Goal: Check status: Check status

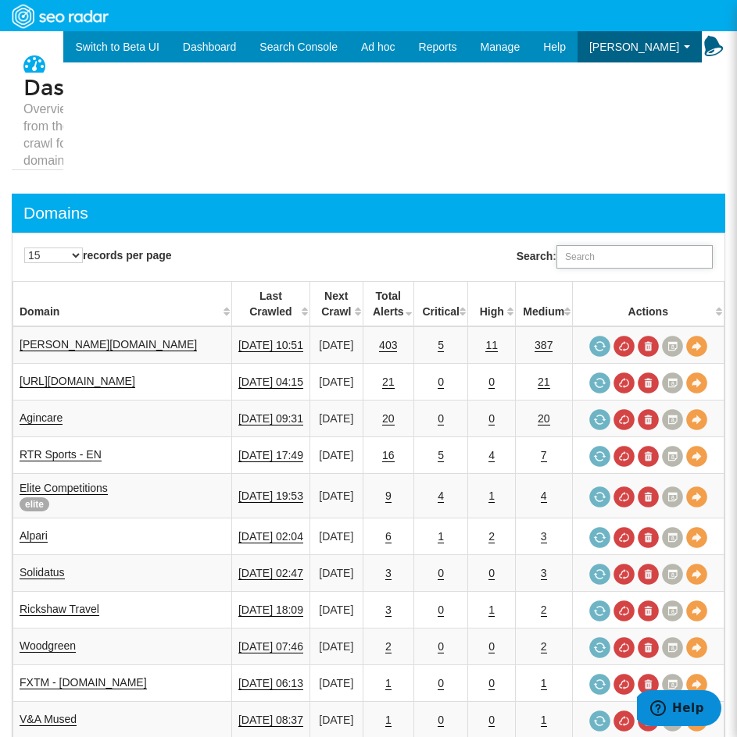
click at [634, 255] on input "Search:" at bounding box center [634, 256] width 156 height 23
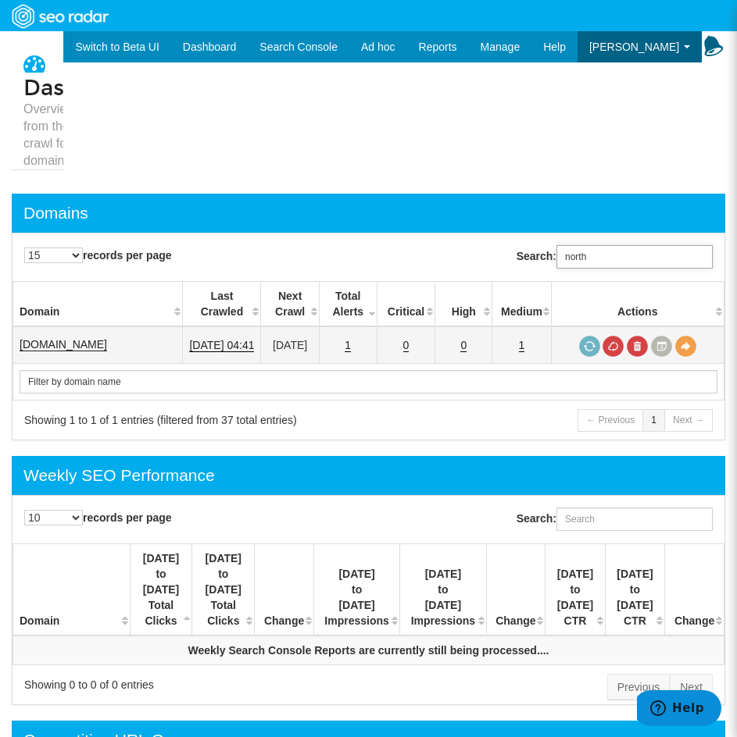
type input "north"
click at [107, 348] on link "northgatevehiclehire.co.uk" at bounding box center [63, 344] width 87 height 13
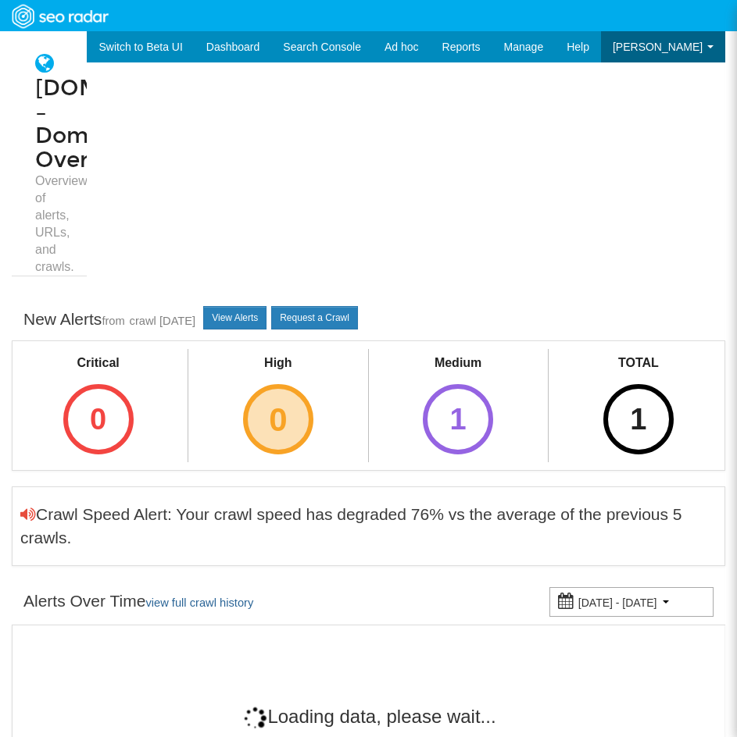
scroll to position [62, 0]
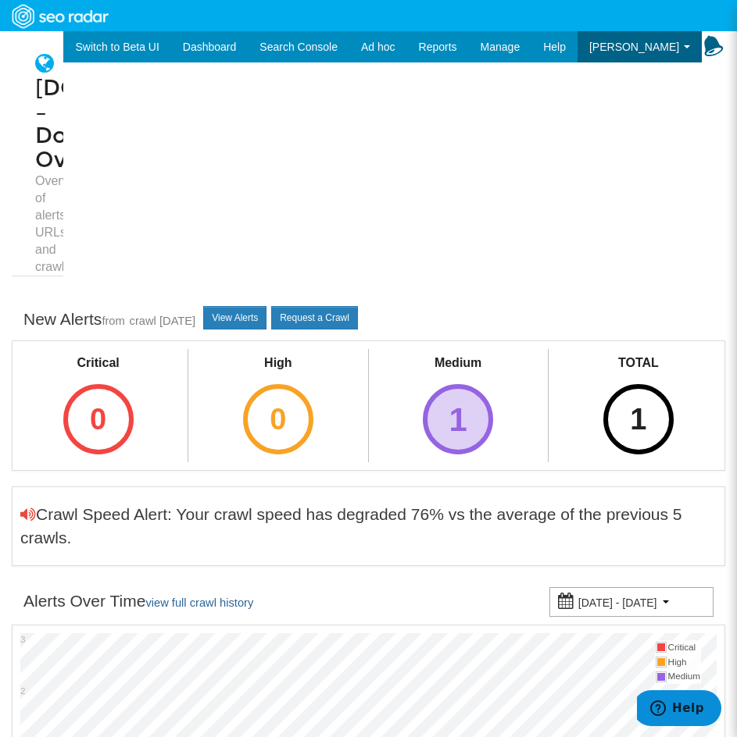
click at [455, 410] on div "1" at bounding box center [458, 419] width 70 height 70
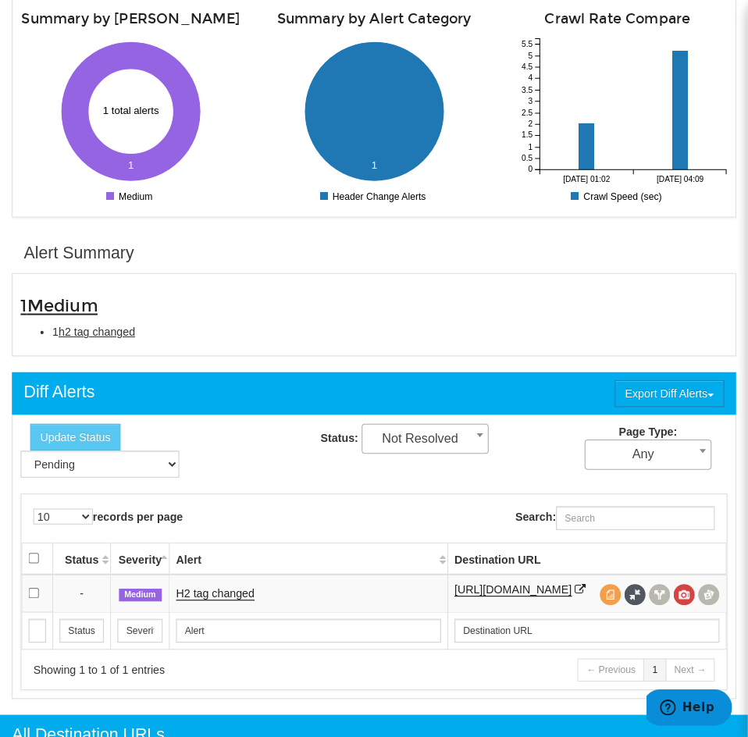
scroll to position [547, 0]
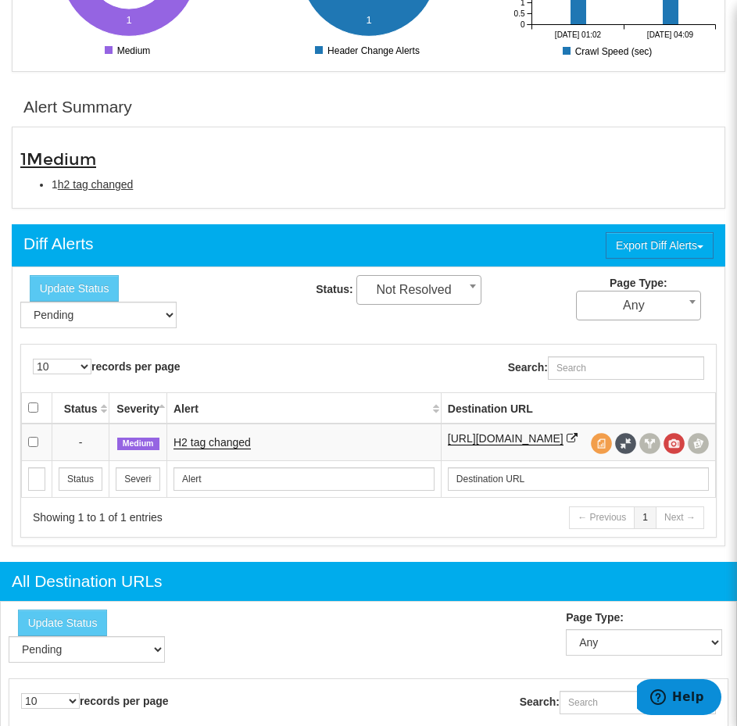
click at [204, 456] on td "H2 tag changed" at bounding box center [303, 441] width 274 height 37
click at [205, 449] on link "H2 tag changed" at bounding box center [211, 442] width 77 height 13
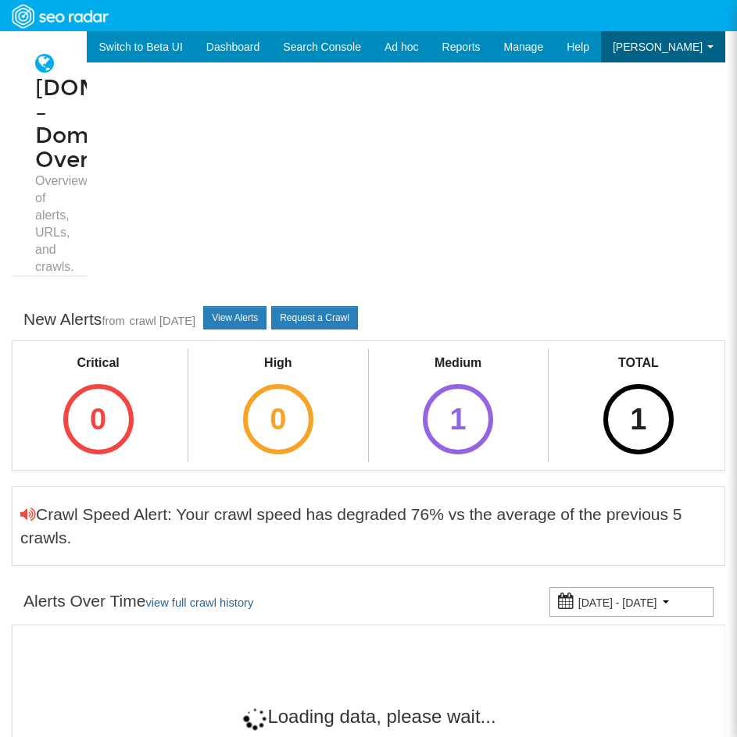
scroll to position [62, 0]
